Goal: Answer question/provide support: Share knowledge or assist other users

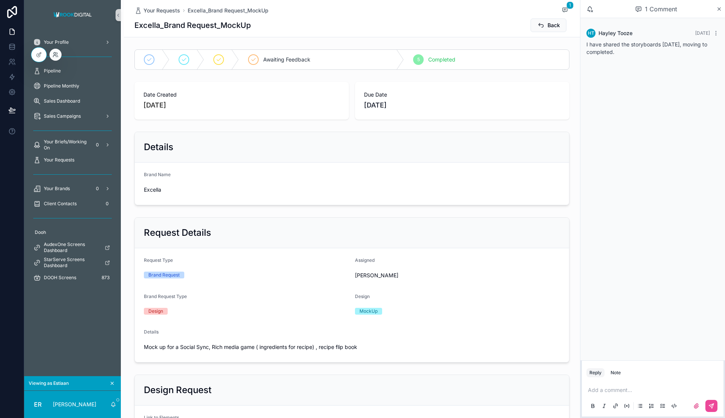
click at [53, 55] on icon at bounding box center [55, 55] width 6 height 6
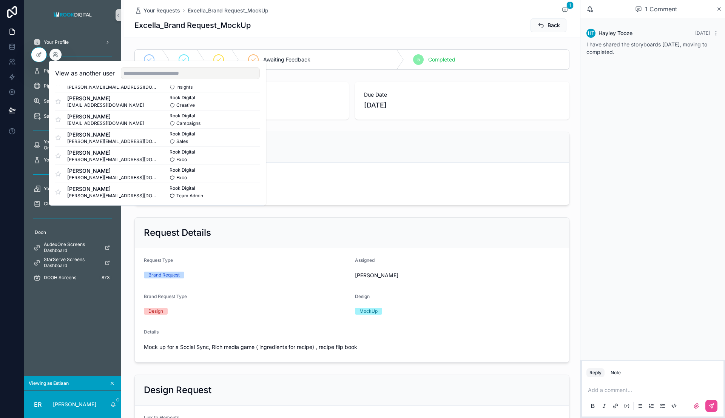
scroll to position [346, 0]
click at [99, 192] on span "[PERSON_NAME][EMAIL_ADDRESS][DOMAIN_NAME]" at bounding box center [112, 194] width 90 height 6
click at [242, 192] on button "Select" at bounding box center [250, 190] width 20 height 11
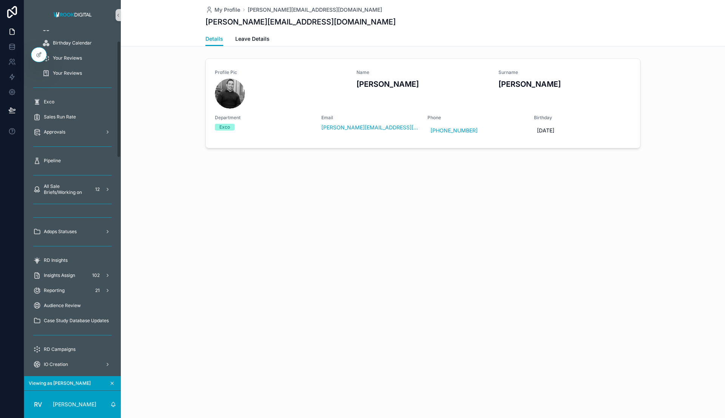
scroll to position [94, 0]
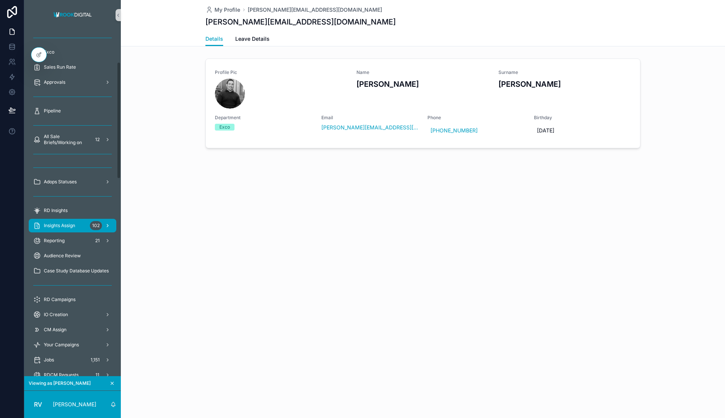
click at [83, 225] on div "Insights Assign 102" at bounding box center [72, 226] width 79 height 12
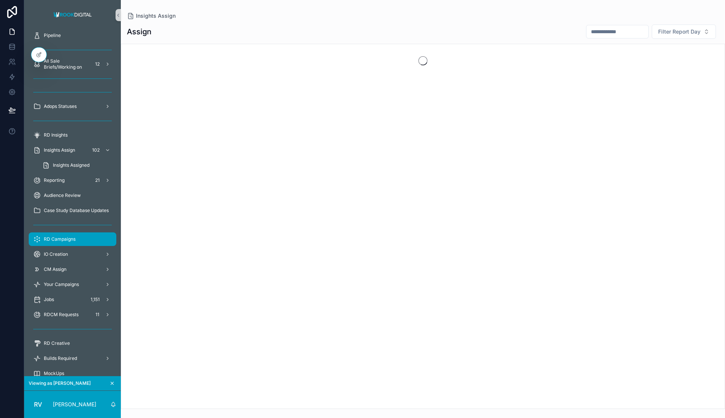
scroll to position [142, 0]
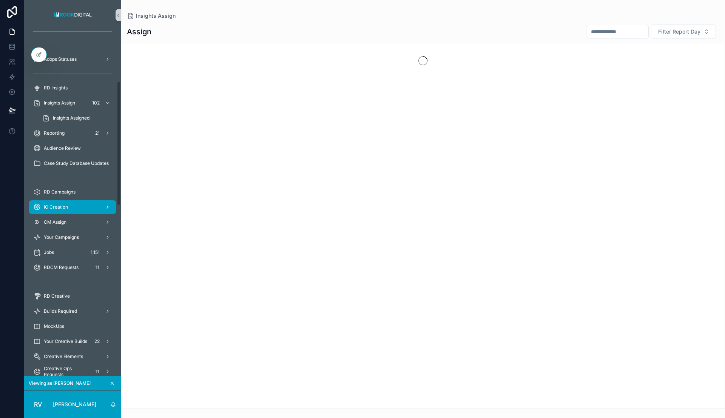
click at [77, 207] on div "IO Creation" at bounding box center [72, 207] width 79 height 12
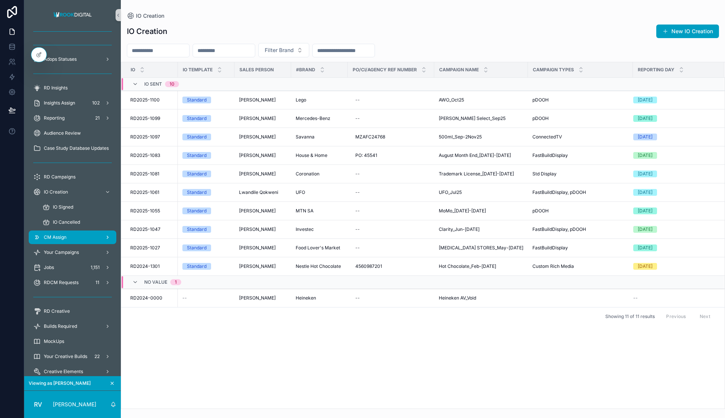
click at [76, 241] on div "CM Assign" at bounding box center [72, 237] width 79 height 12
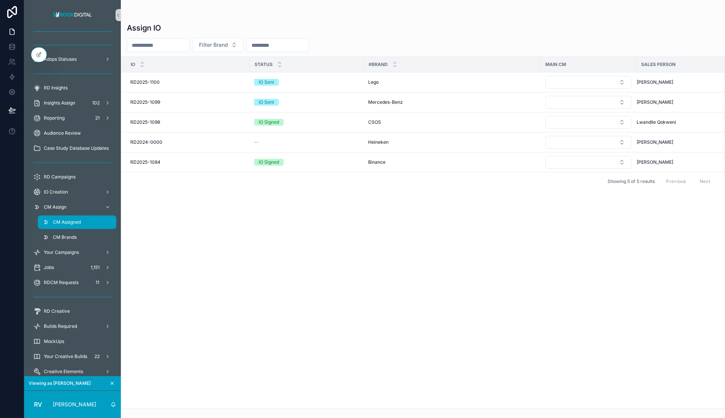
click at [83, 219] on div "CM Assigned" at bounding box center [76, 222] width 69 height 12
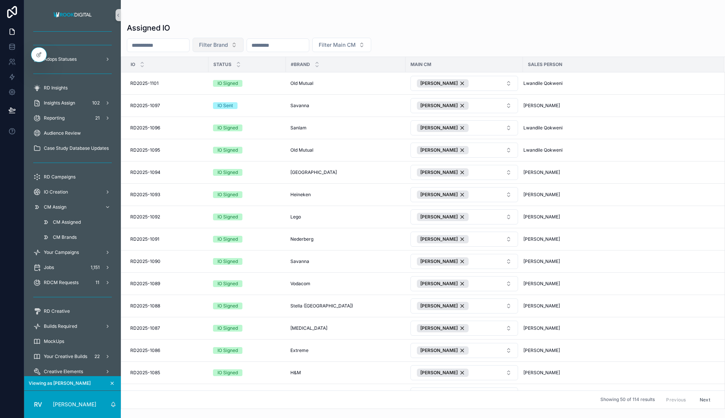
click at [228, 46] on span "Filter Brand" at bounding box center [213, 45] width 29 height 8
type input "****"
click at [207, 76] on td "RD2025-1101 RD2025-1101" at bounding box center [164, 84] width 87 height 22
click at [228, 45] on span "Filter Brand" at bounding box center [213, 45] width 29 height 8
click at [210, 72] on div "Lego" at bounding box center [240, 75] width 91 height 12
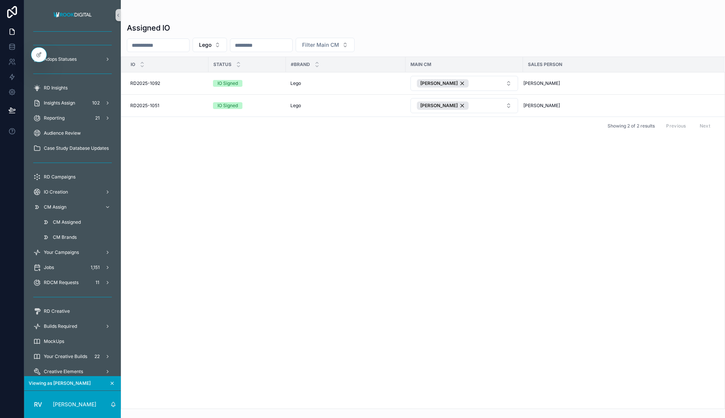
click at [63, 221] on span "CM Assigned" at bounding box center [67, 222] width 28 height 6
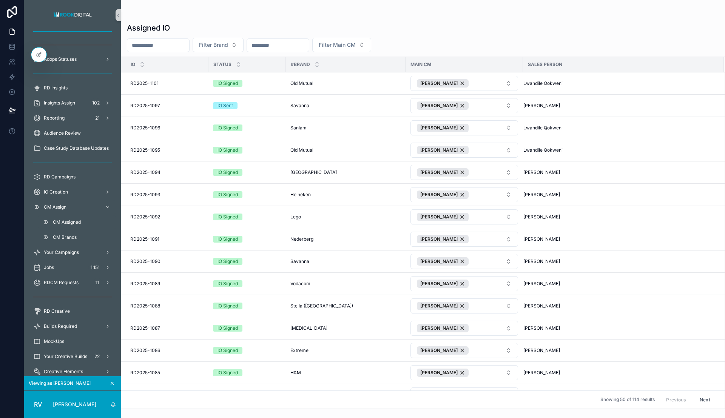
click at [65, 221] on span "CM Assigned" at bounding box center [67, 222] width 28 height 6
click at [430, 29] on div "Assigned IO" at bounding box center [423, 28] width 592 height 11
click at [61, 208] on span "CM Assign" at bounding box center [55, 207] width 23 height 6
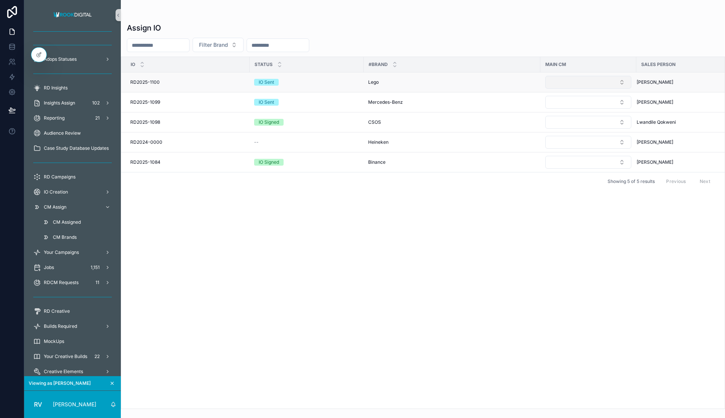
click at [628, 82] on button "Select Button" at bounding box center [588, 82] width 86 height 13
click at [585, 135] on span "[PERSON_NAME]" at bounding box center [567, 135] width 43 height 8
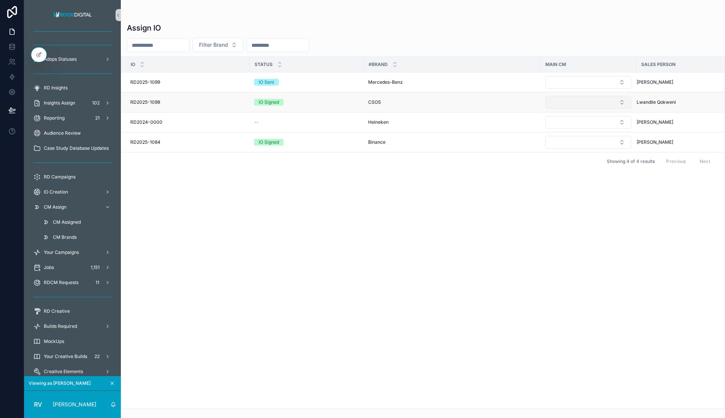
click at [619, 101] on button "Select Button" at bounding box center [588, 102] width 86 height 13
click at [578, 151] on span "[PERSON_NAME]" at bounding box center [567, 155] width 43 height 8
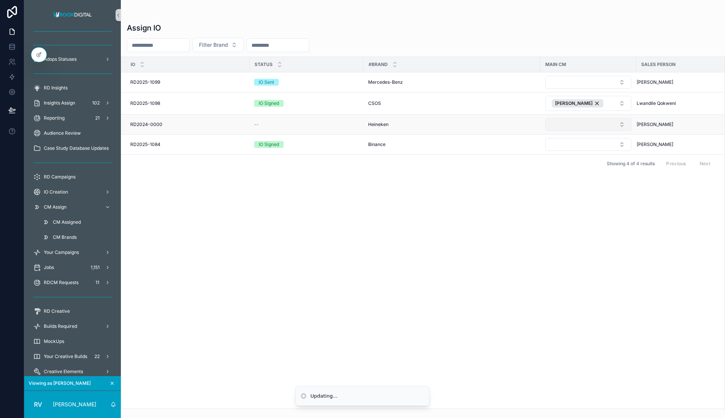
click at [599, 123] on button "Select Button" at bounding box center [588, 124] width 86 height 13
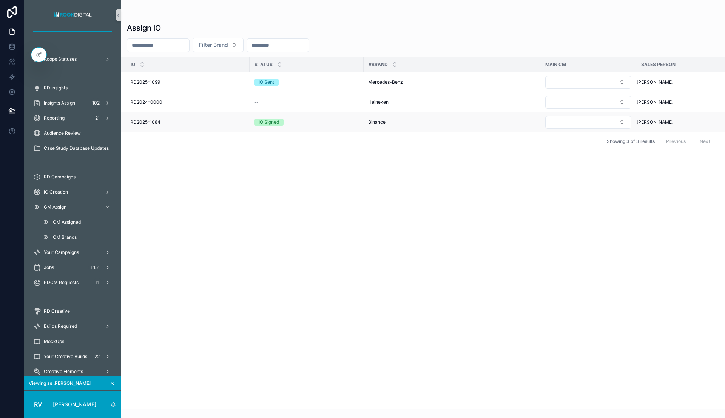
click at [377, 124] on span "Binance" at bounding box center [376, 122] width 17 height 6
click at [68, 221] on span "CM Assigned" at bounding box center [67, 222] width 28 height 6
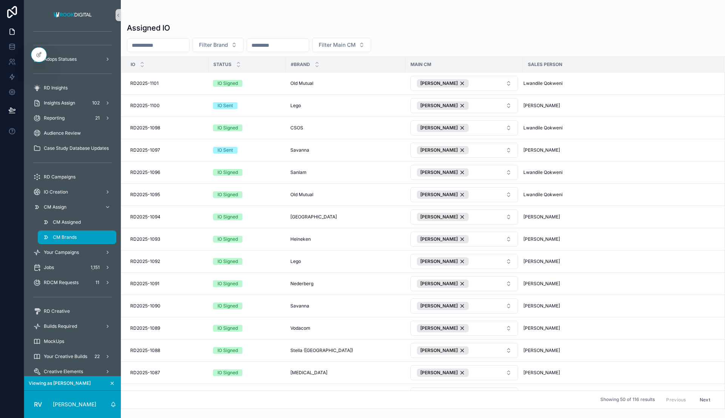
click at [65, 236] on span "CM Brands" at bounding box center [65, 237] width 24 height 6
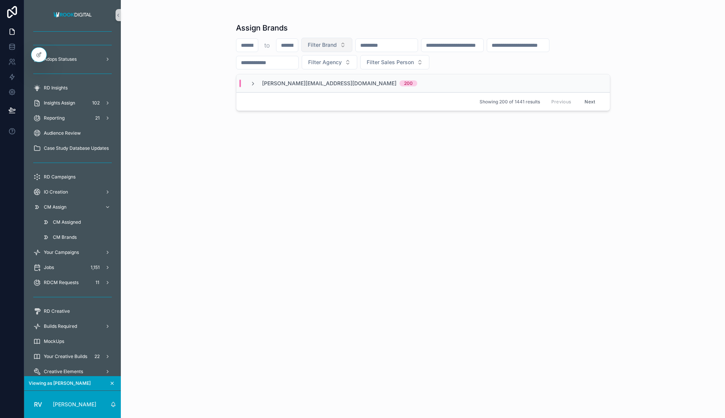
click at [323, 45] on span "Filter Brand" at bounding box center [322, 45] width 29 height 8
type input "***"
click at [305, 73] on div "Binance" at bounding box center [326, 75] width 91 height 12
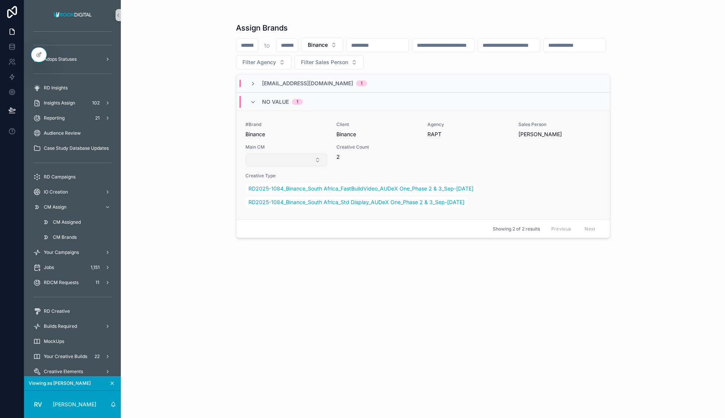
click at [298, 159] on button "Select Button" at bounding box center [286, 160] width 81 height 13
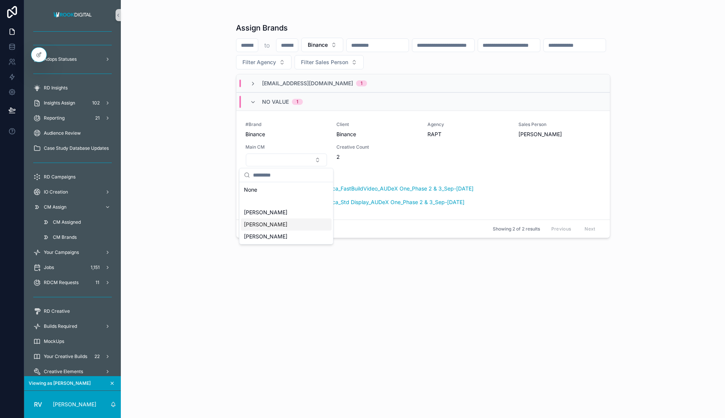
click at [268, 225] on span "[PERSON_NAME]" at bounding box center [265, 225] width 43 height 8
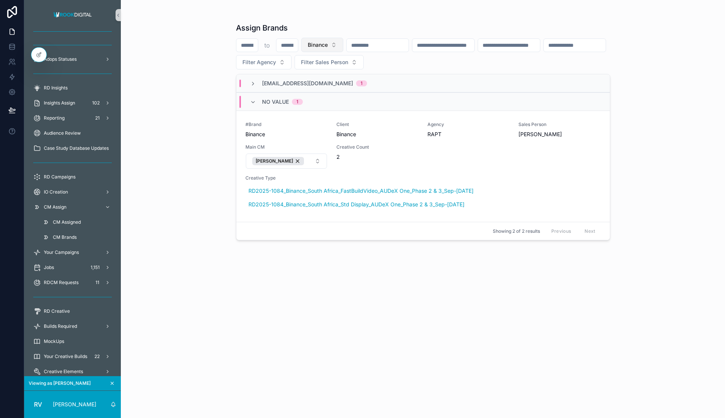
click at [324, 47] on span "Binance" at bounding box center [318, 45] width 20 height 8
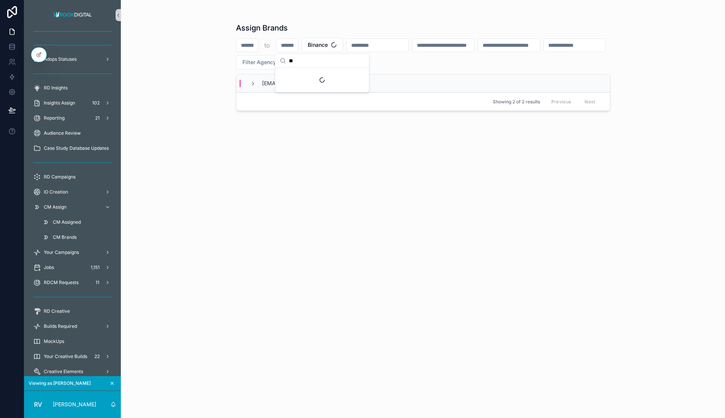
click at [293, 59] on input "**" at bounding box center [327, 61] width 76 height 14
click at [304, 62] on input "***" at bounding box center [327, 61] width 76 height 14
type input "****"
click at [301, 86] on span "Mercedes-Benz" at bounding box center [300, 88] width 40 height 8
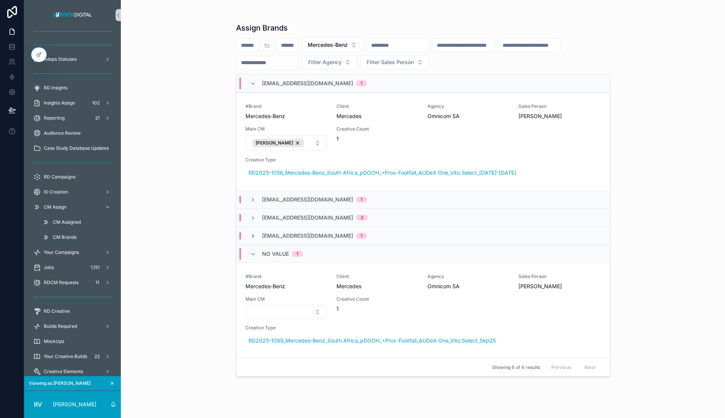
click at [252, 233] on icon "scrollable content" at bounding box center [253, 236] width 6 height 6
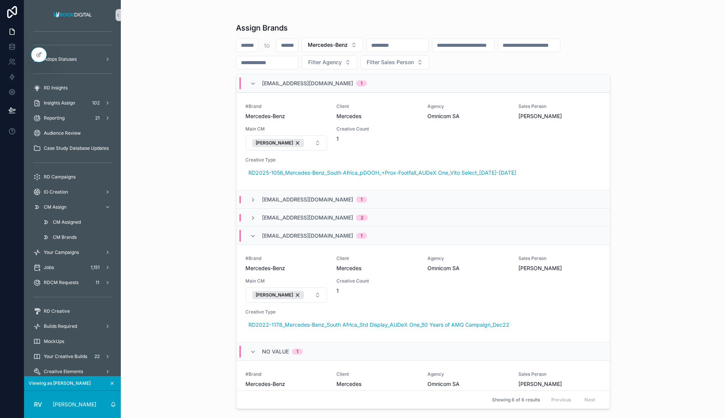
click at [252, 233] on icon "scrollable content" at bounding box center [253, 236] width 6 height 6
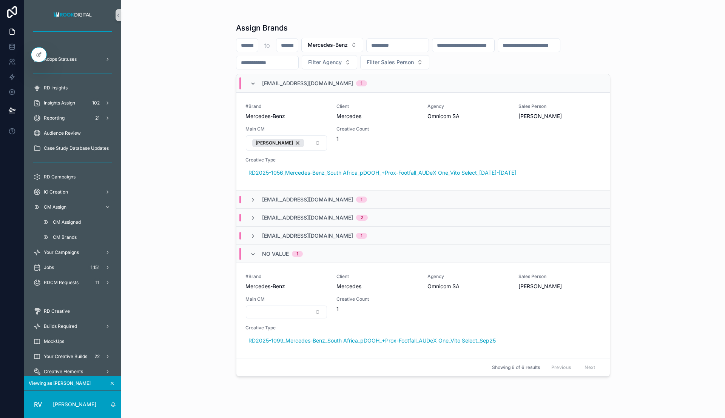
click at [252, 81] on icon "scrollable content" at bounding box center [253, 84] width 6 height 6
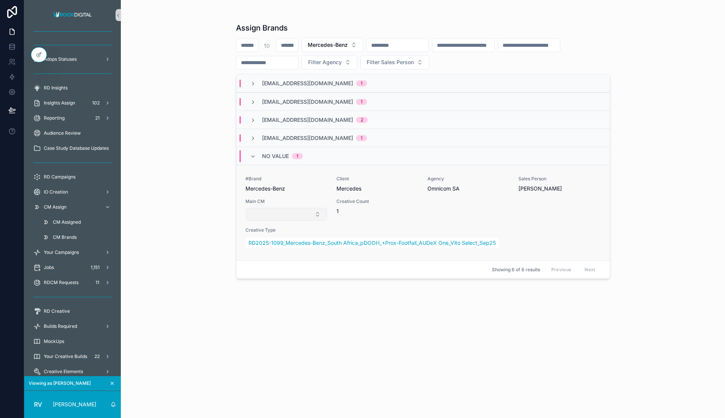
click at [282, 214] on button "Select Button" at bounding box center [286, 214] width 81 height 13
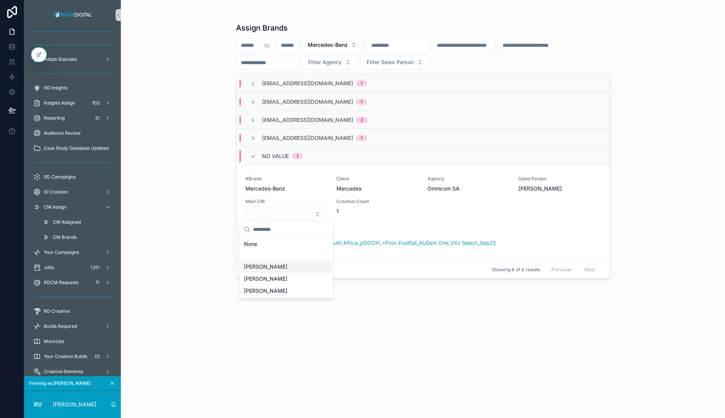
click at [281, 267] on span "[PERSON_NAME]" at bounding box center [265, 267] width 43 height 8
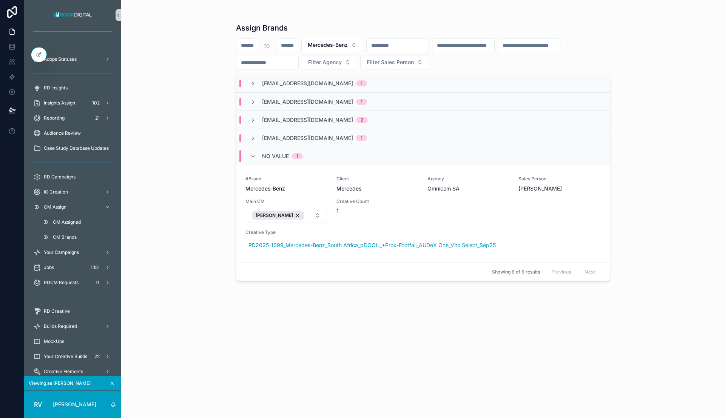
click at [185, 131] on div "Assign Brands to Mercedes-Benz Filter Agency Filter Sales Person [EMAIL_ADDRESS…" at bounding box center [423, 209] width 604 height 418
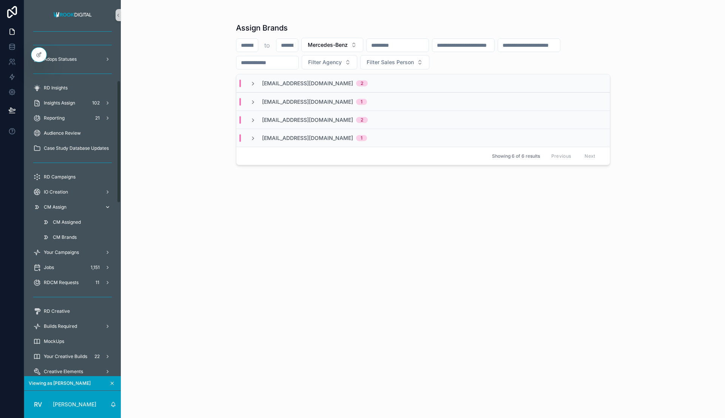
click at [69, 208] on div "CM Assign" at bounding box center [72, 207] width 79 height 12
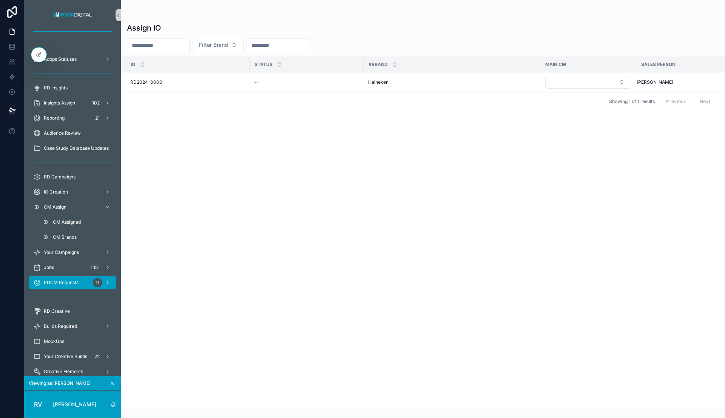
click at [75, 280] on span "RDCM Requests" at bounding box center [61, 283] width 35 height 6
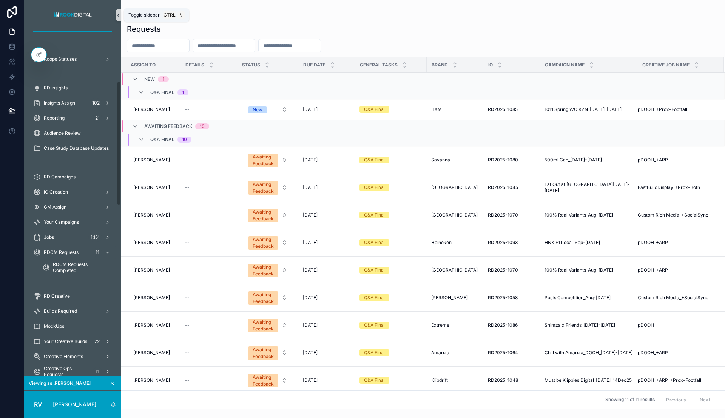
click at [120, 17] on icon "scrollable content" at bounding box center [118, 15] width 5 height 6
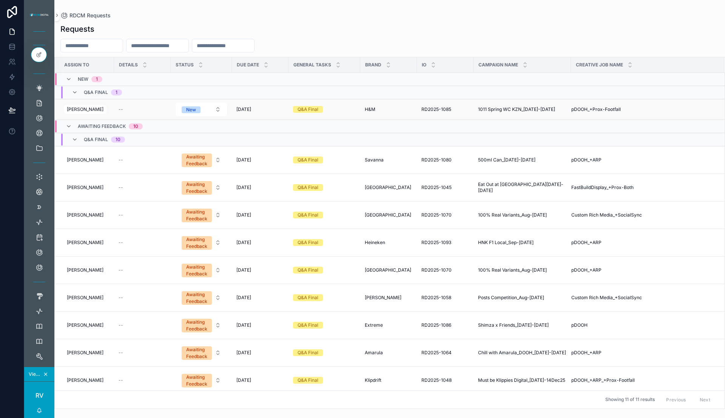
click at [459, 111] on div "RD2025-1085 RD2025-1085" at bounding box center [445, 109] width 48 height 6
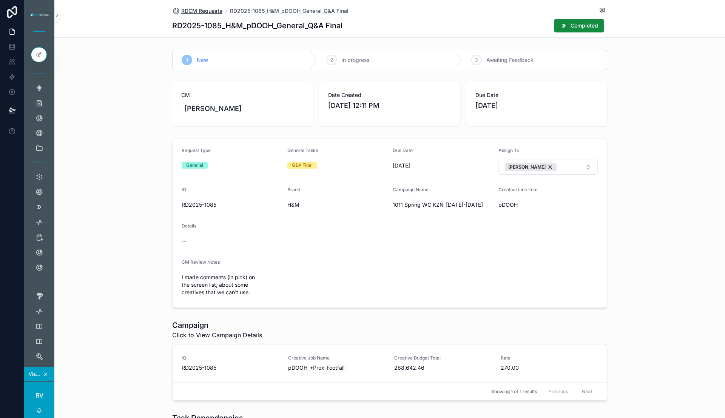
click at [207, 7] on span "RDCM Requests" at bounding box center [201, 11] width 41 height 8
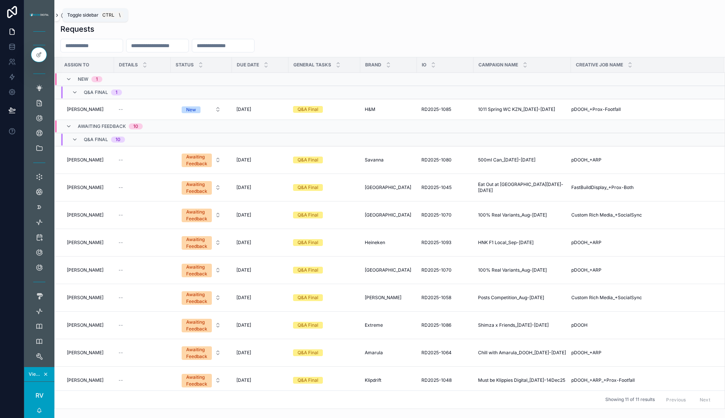
click at [57, 13] on icon "scrollable content" at bounding box center [56, 15] width 5 height 6
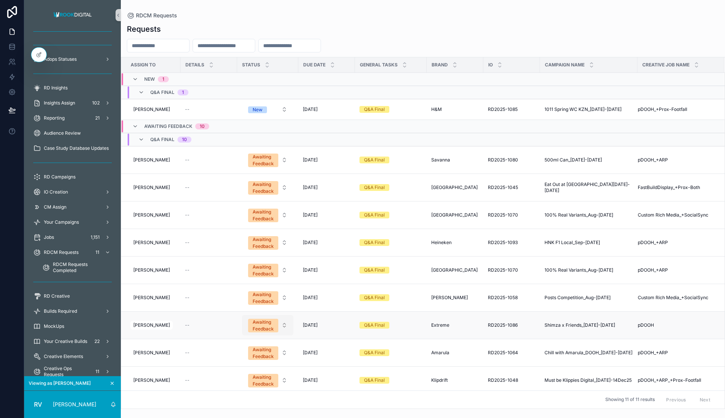
click at [273, 322] on span "Awaiting Feedback" at bounding box center [263, 326] width 30 height 14
click at [244, 404] on div "Completed" at bounding box center [238, 404] width 23 height 7
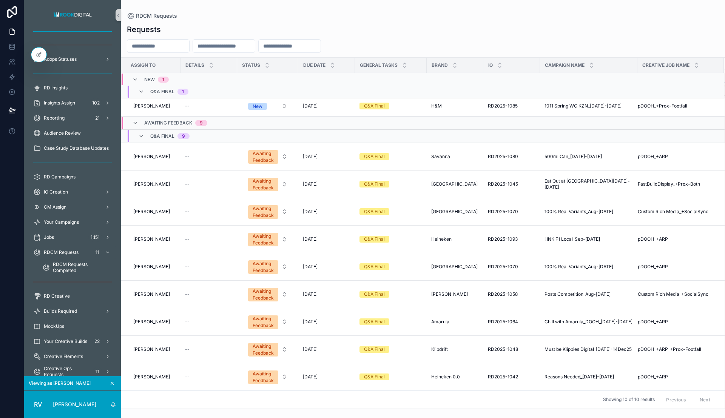
scroll to position [4, 0]
click at [276, 208] on button "Awaiting Feedback" at bounding box center [267, 212] width 51 height 20
click at [256, 287] on div "Completed" at bounding box center [265, 290] width 91 height 11
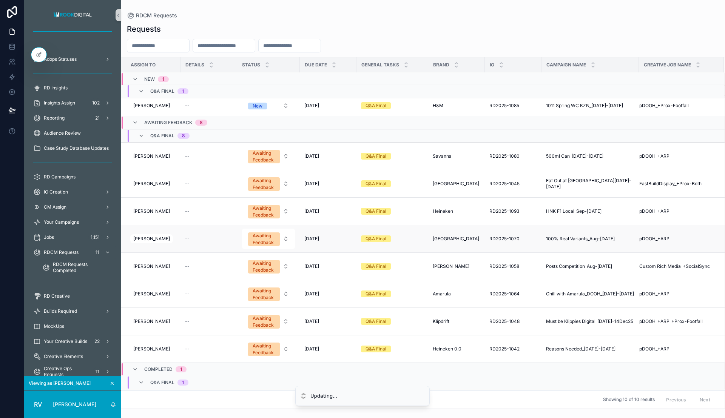
scroll to position [0, 0]
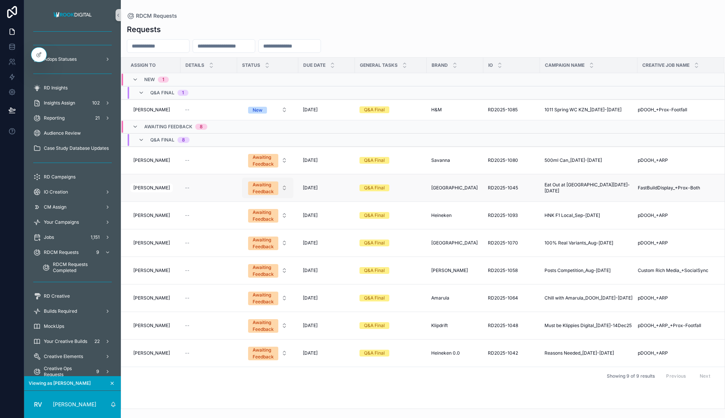
click at [280, 189] on button "Awaiting Feedback" at bounding box center [267, 188] width 51 height 20
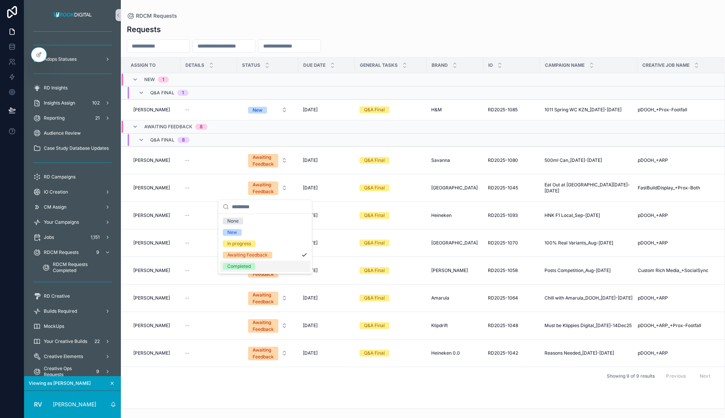
click at [247, 263] on div "Completed" at bounding box center [238, 266] width 23 height 7
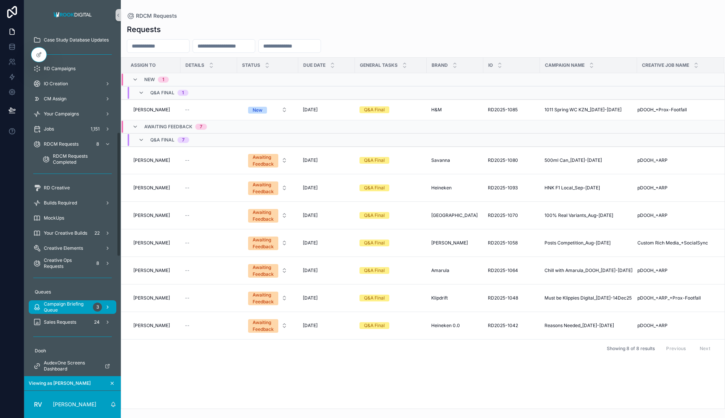
scroll to position [283, 0]
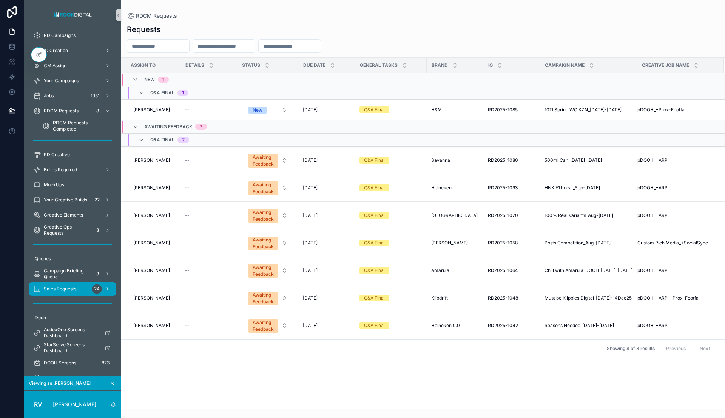
click at [67, 286] on span "Sales Requests" at bounding box center [60, 289] width 32 height 6
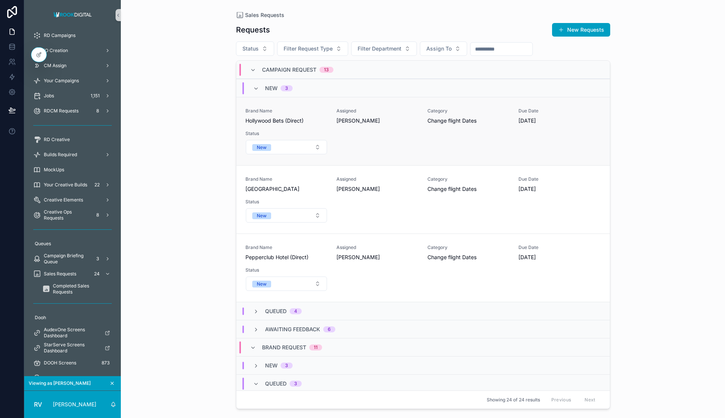
click at [364, 146] on div "Brand Name Hollywood Bets (Direct) Assigned [PERSON_NAME] Category Change fligh…" at bounding box center [422, 131] width 355 height 47
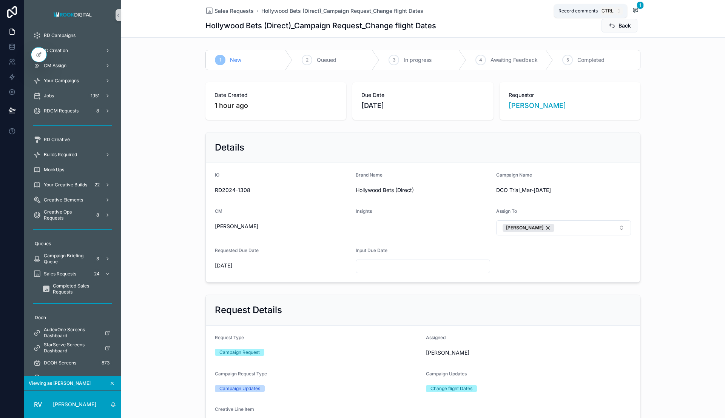
click at [637, 6] on span "1" at bounding box center [640, 6] width 7 height 8
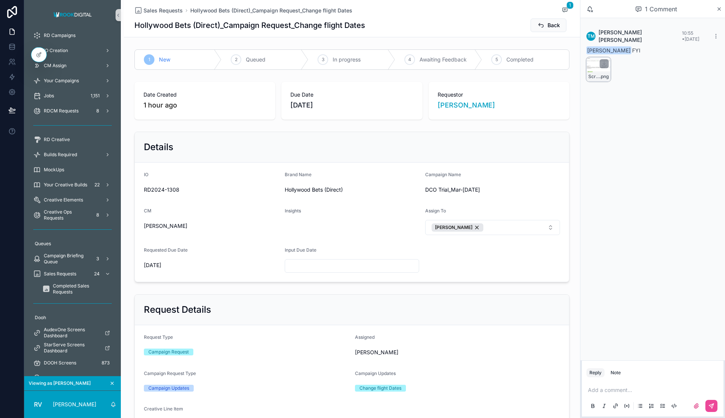
click at [591, 72] on div "Screenshot-2025-09-11-at-10.54.37 .png" at bounding box center [598, 76] width 23 height 9
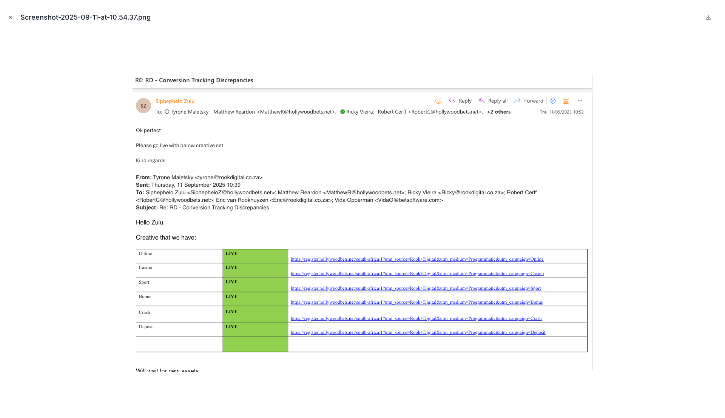
click at [10, 15] on icon "Close modal" at bounding box center [10, 17] width 5 height 5
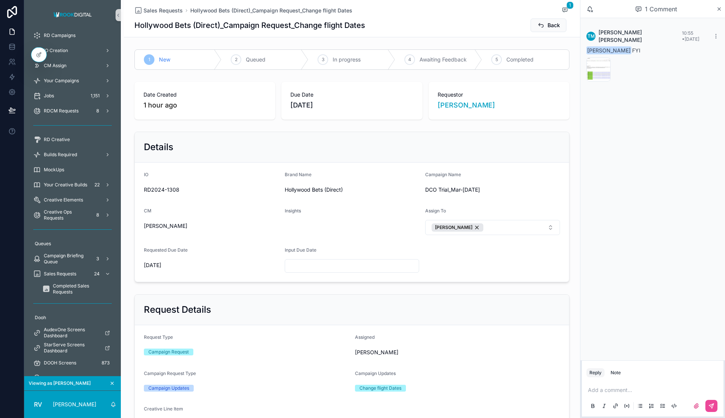
click at [599, 392] on p "scrollable content" at bounding box center [654, 391] width 133 height 8
click at [636, 370] on span "[PERSON_NAME]" at bounding box center [668, 370] width 134 height 8
click at [659, 390] on p "**********" at bounding box center [654, 383] width 133 height 23
click at [709, 403] on icon "scrollable content" at bounding box center [711, 406] width 6 height 6
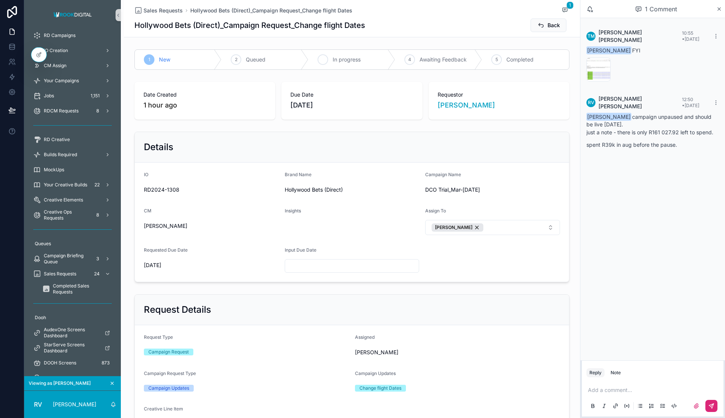
click at [342, 64] on div "3 In progress" at bounding box center [352, 60] width 87 height 20
click at [162, 10] on span "Sales Requests" at bounding box center [162, 11] width 39 height 8
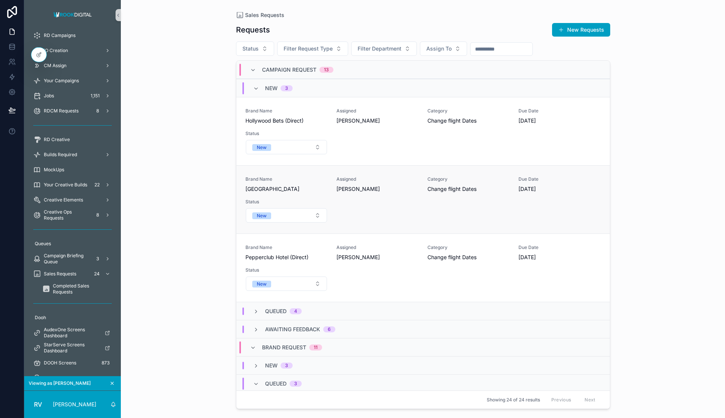
click at [430, 198] on div "Brand Name [GEOGRAPHIC_DATA] Assigned [PERSON_NAME] Category Change flight Date…" at bounding box center [422, 199] width 355 height 47
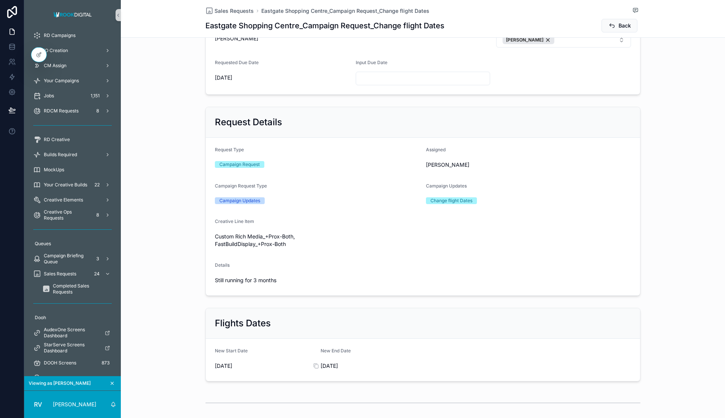
scroll to position [234, 0]
